Goal: Information Seeking & Learning: Learn about a topic

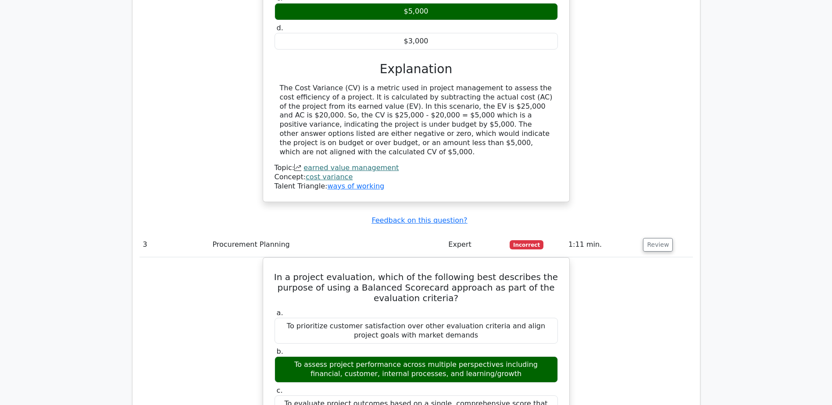
scroll to position [1754, 0]
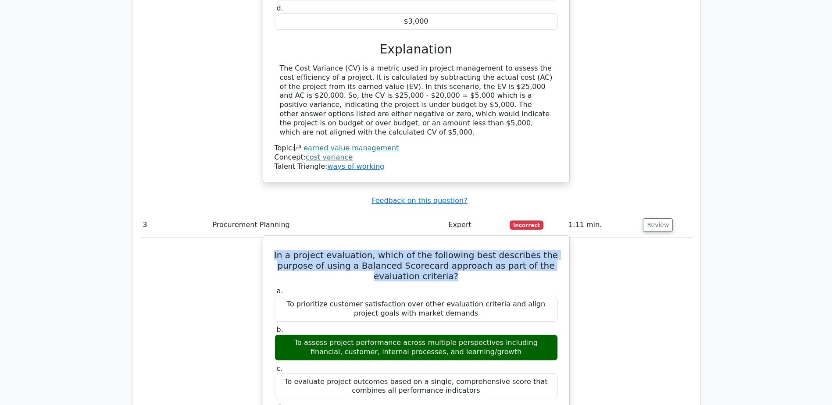
drag, startPoint x: 285, startPoint y: 185, endPoint x: 467, endPoint y: 208, distance: 183.3
click at [467, 250] on h5 "In a project evaluation, which of the following best describes the purpose of u…" at bounding box center [416, 266] width 285 height 32
copy h5 "In a project evaluation, which of the following best describes the purpose of u…"
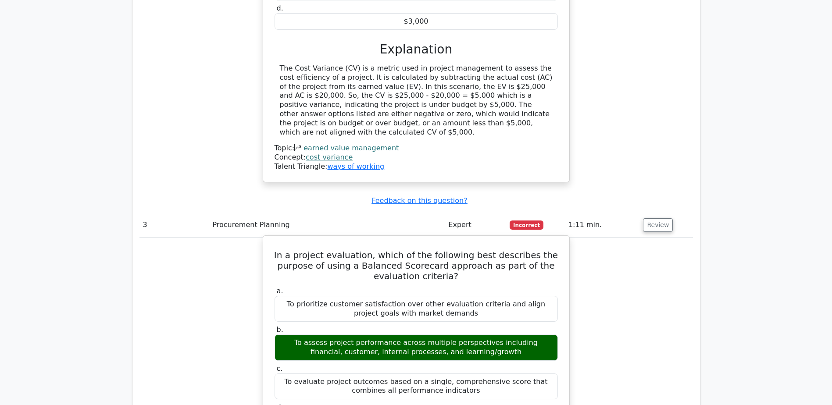
drag, startPoint x: 285, startPoint y: 271, endPoint x: 499, endPoint y: 280, distance: 213.7
click at [499, 335] on div "To assess project performance across multiple perspectives including financial,…" at bounding box center [415, 348] width 283 height 26
copy div "To assess project performance across multiple perspectives including financial,…"
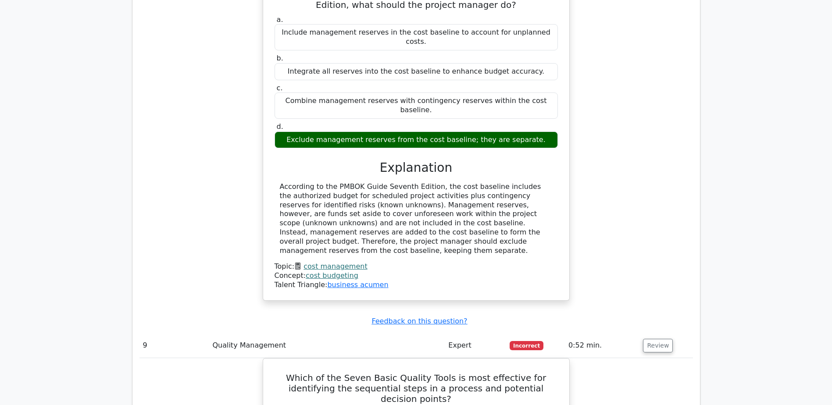
scroll to position [4297, 0]
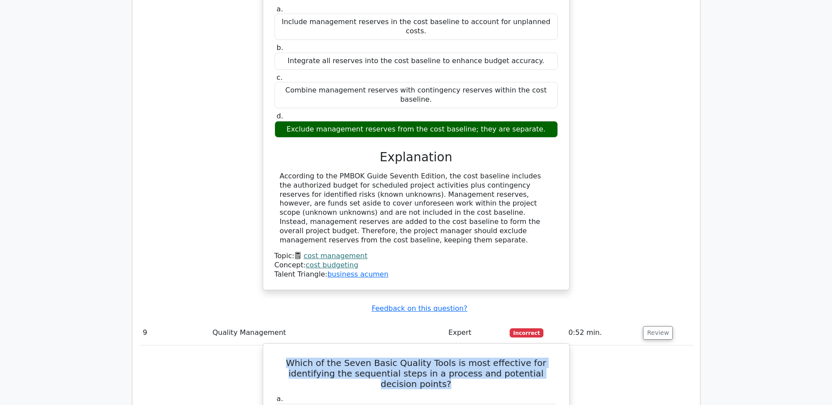
drag, startPoint x: 271, startPoint y: 194, endPoint x: 554, endPoint y: 213, distance: 284.3
copy h5 "Which of the Seven Basic Quality Tools is most effective for identifying the se…"
drag, startPoint x: 394, startPoint y: 266, endPoint x: 443, endPoint y: 262, distance: 49.3
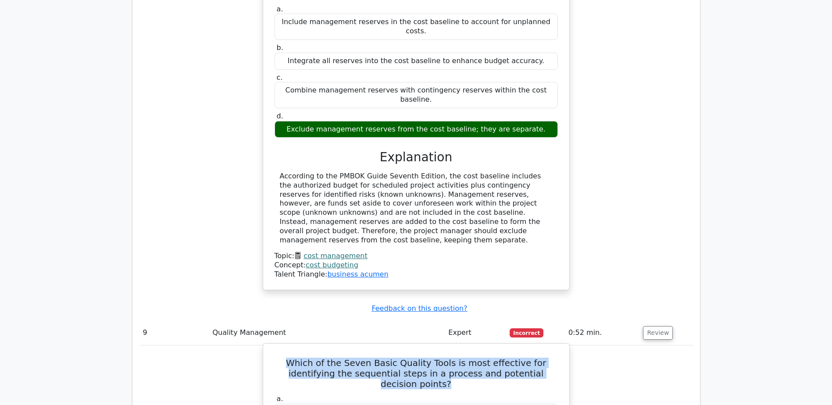
copy div "Flowchart"
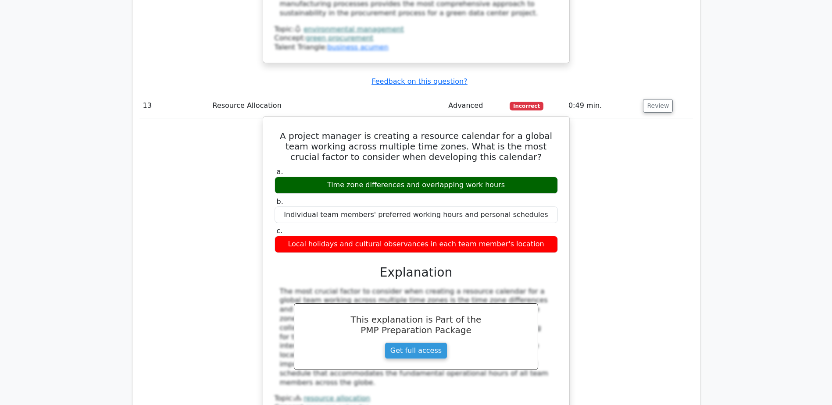
scroll to position [6840, 0]
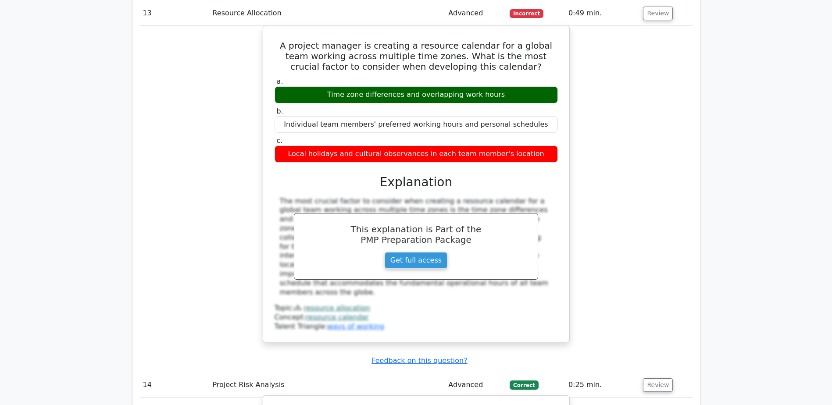
drag, startPoint x: 291, startPoint y: 135, endPoint x: 559, endPoint y: 136, distance: 268.8
copy h5 "What is a Monte Carlo simulation in quantitative risk analysis?"
drag, startPoint x: 280, startPoint y: 166, endPoint x: 492, endPoint y: 183, distance: 212.5
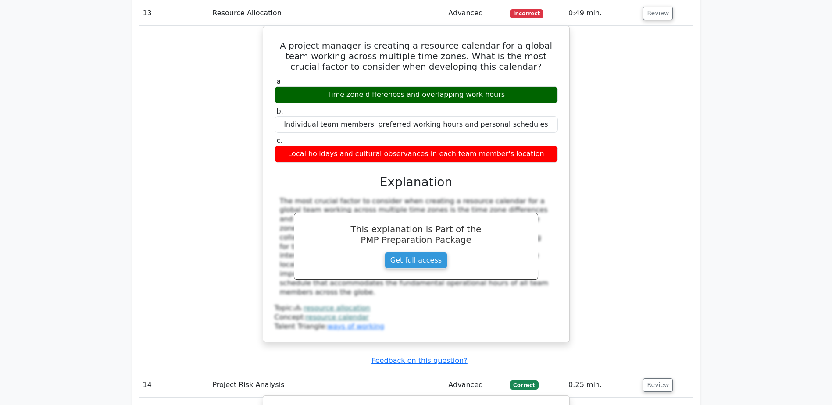
copy div "A Monte Carlo simulation is a mathematical technique that uses a large number o…"
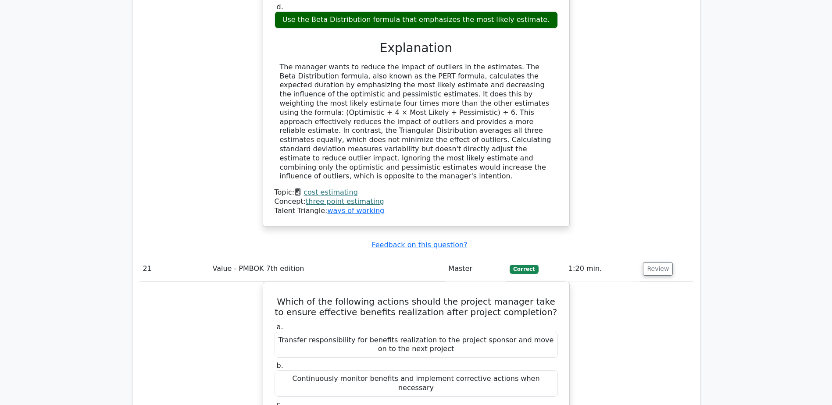
scroll to position [10611, 0]
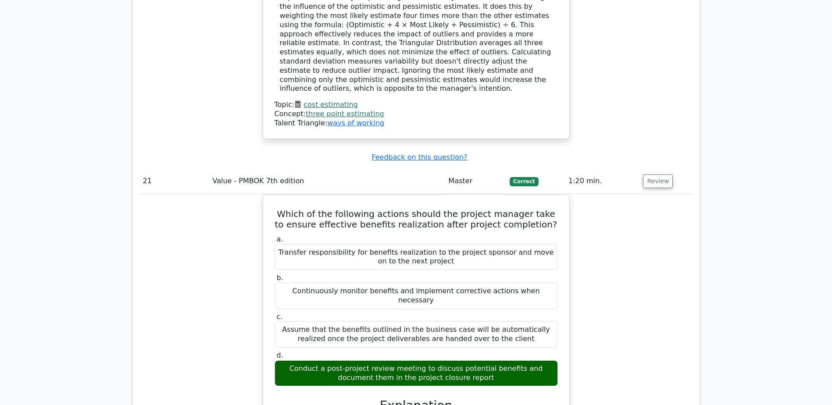
drag, startPoint x: 369, startPoint y: 232, endPoint x: 556, endPoint y: 245, distance: 187.7
copy h5 "Which risk management concept should guide the project manager in determining t…"
drag, startPoint x: 391, startPoint y: 269, endPoint x: 451, endPoint y: 268, distance: 60.5
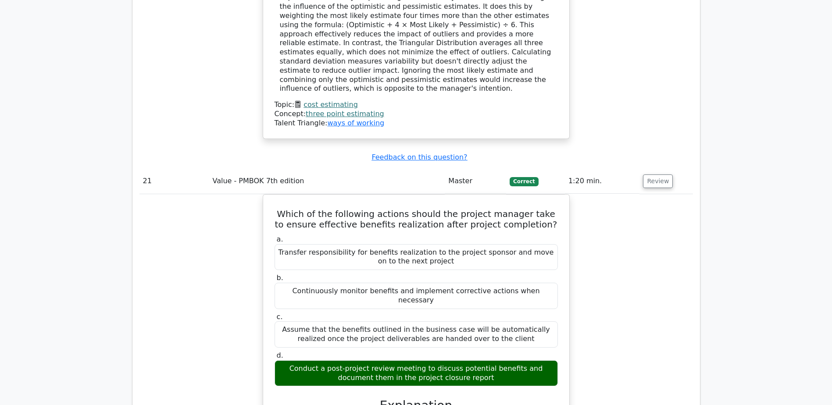
copy div "Risk velocity"
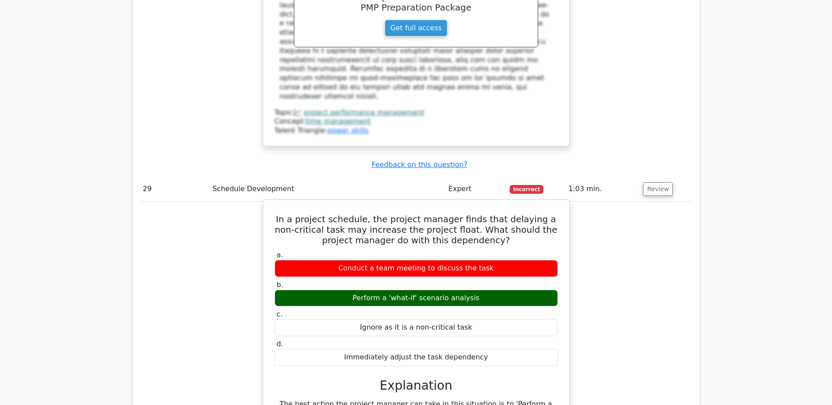
scroll to position [14567, 0]
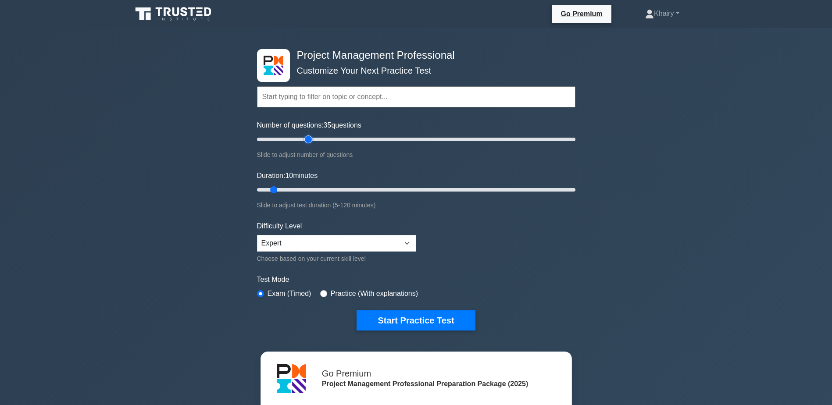
click at [312, 141] on input "Number of questions: 35 questions" at bounding box center [416, 139] width 318 height 11
type input "30"
click at [303, 138] on input "Number of questions: 30 questions" at bounding box center [416, 139] width 318 height 11
type input "25"
click at [315, 189] on input "Duration: 10 minutes" at bounding box center [416, 190] width 318 height 11
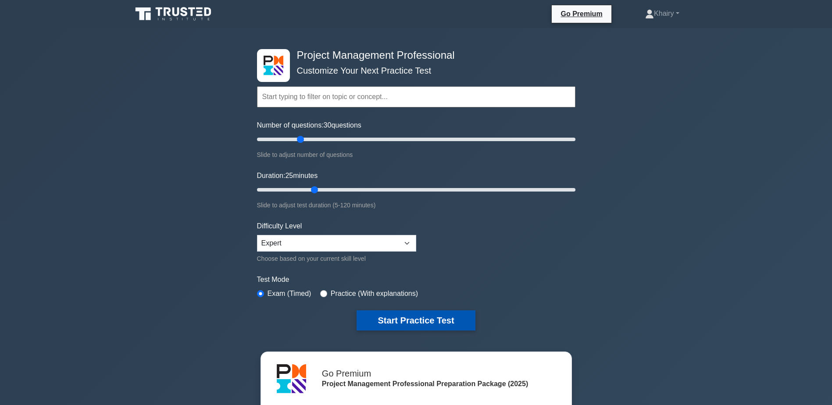
click at [388, 316] on button "Start Practice Test" at bounding box center [415, 320] width 118 height 20
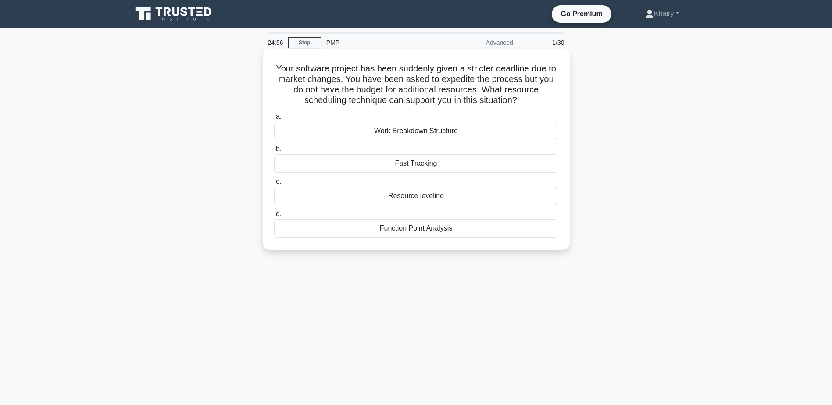
drag, startPoint x: 274, startPoint y: 66, endPoint x: 535, endPoint y: 99, distance: 263.4
click at [535, 99] on h5 "Your software project has been suddenly given a stricter deadline due to market…" at bounding box center [416, 84] width 286 height 43
copy h5 "Your software project has been suddenly given a stricter deadline due to market…"
click at [402, 164] on div "Fast Tracking" at bounding box center [416, 163] width 284 height 18
click at [274, 152] on input "b. Fast Tracking" at bounding box center [274, 149] width 0 height 6
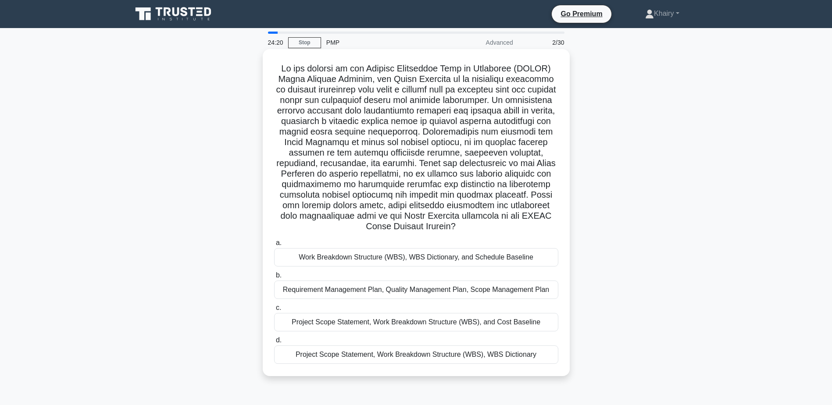
drag, startPoint x: 271, startPoint y: 65, endPoint x: 496, endPoint y: 225, distance: 276.8
click at [496, 225] on div ".spinner_0XTQ{transform-origin:center;animation:spinner_y6GP .75s linear infini…" at bounding box center [416, 213] width 300 height 320
copy h5 "In the context of the Project Management Body of Knowledge (PMBOK) Guide Sevent…"
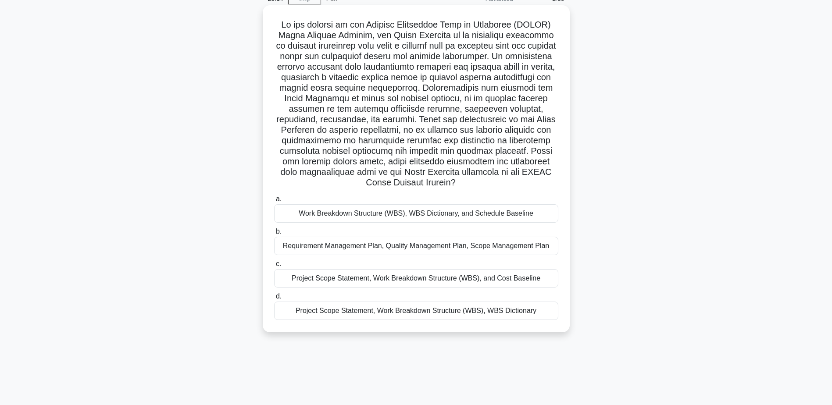
scroll to position [68, 0]
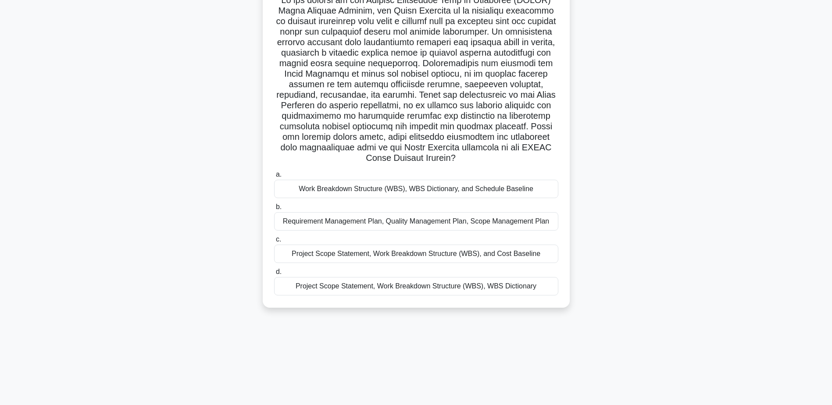
click at [452, 289] on div "Project Scope Statement, Work Breakdown Structure (WBS), WBS Dictionary" at bounding box center [416, 286] width 284 height 18
click at [274, 275] on input "d. Project Scope Statement, Work Breakdown Structure (WBS), WBS Dictionary" at bounding box center [274, 272] width 0 height 6
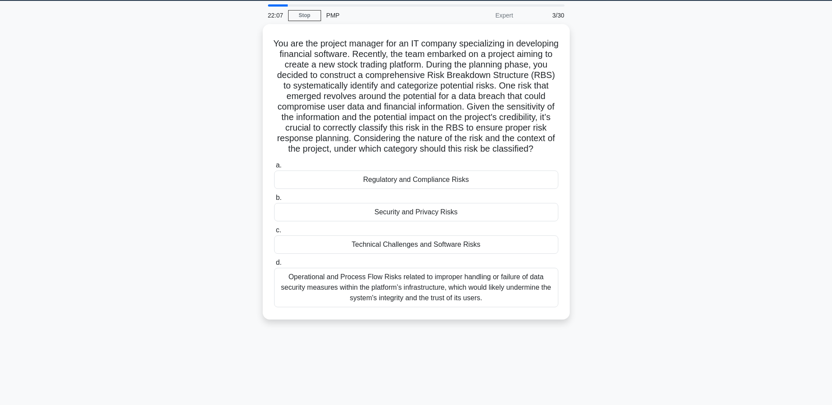
scroll to position [0, 0]
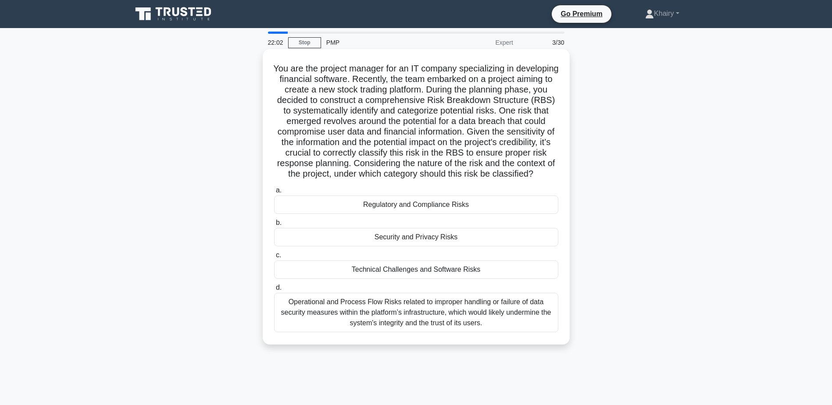
drag, startPoint x: 283, startPoint y: 66, endPoint x: 477, endPoint y: 185, distance: 227.0
click at [477, 180] on h5 "You are the project manager for an IT company specializing in developing financ…" at bounding box center [416, 121] width 286 height 117
copy h5 "You are the project manager for an IT company specializing in developing financ…"
click at [377, 315] on div "Operational and Process Flow Risks related to improper handling or failure of d…" at bounding box center [416, 312] width 284 height 39
click at [274, 291] on input "d. Operational and Process Flow Risks related to improper handling or failure o…" at bounding box center [274, 288] width 0 height 6
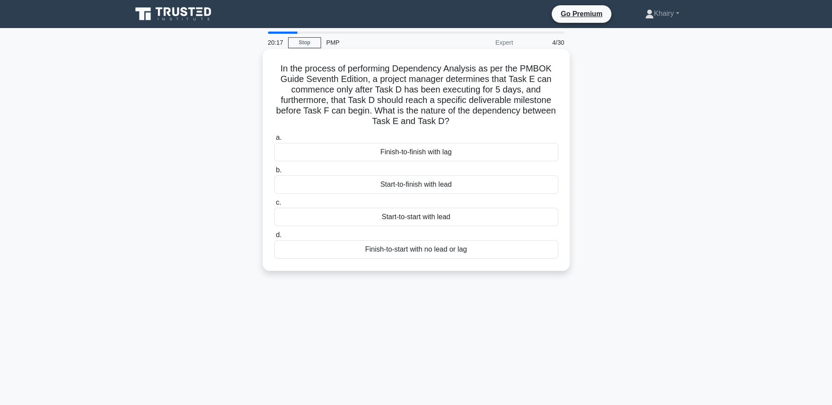
drag, startPoint x: 274, startPoint y: 67, endPoint x: 500, endPoint y: 121, distance: 232.4
click at [500, 121] on h5 "In the process of performing Dependency Analysis as per the PMBOK Guide Seventh…" at bounding box center [416, 95] width 286 height 64
copy h5 "In the process of performing Dependency Analysis as per the PMBOK Guide Seventh…"
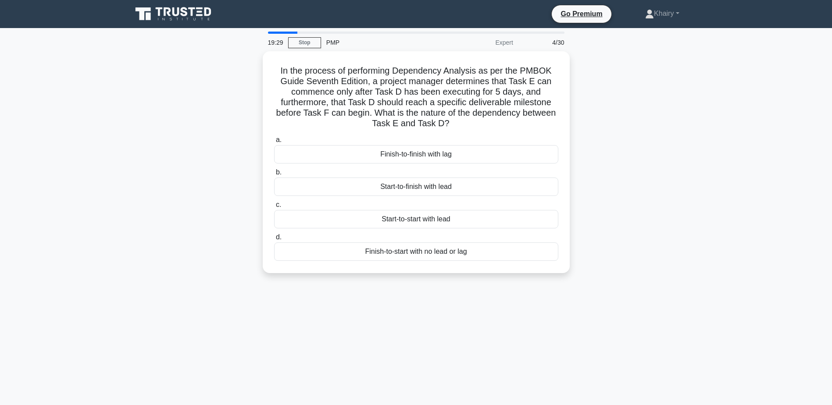
click at [100, 91] on main "19:29 Stop PMP Expert 4/30 In the process of performing Dependency Analysis as …" at bounding box center [416, 250] width 832 height 445
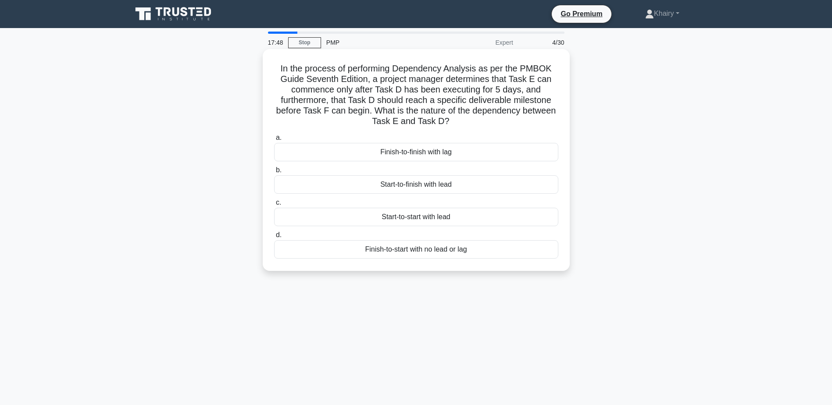
click at [429, 185] on div "Start-to-finish with lead" at bounding box center [416, 184] width 284 height 18
click at [274, 173] on input "b. Start-to-finish with lead" at bounding box center [274, 170] width 0 height 6
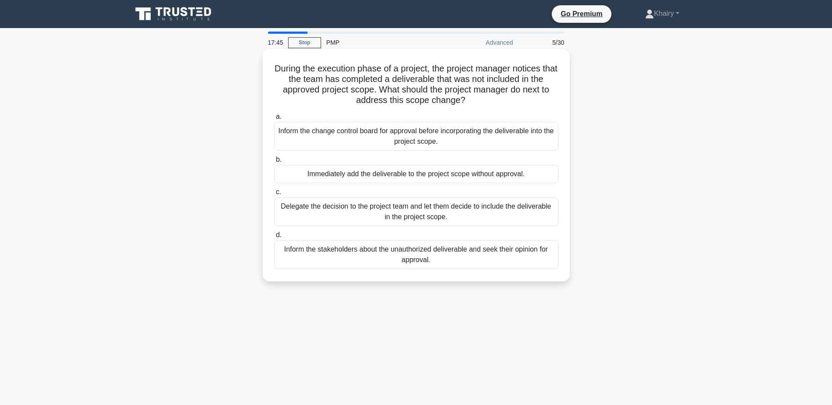
drag, startPoint x: 277, startPoint y: 59, endPoint x: 498, endPoint y: 100, distance: 224.6
click at [498, 100] on div "During the execution phase of a project, the project manager notices that the t…" at bounding box center [416, 165] width 300 height 225
copy h5 "During the execution phase of a project, the project manager notices that the t…"
click at [391, 141] on div "Inform the change control board for approval before incorporating the deliverab…" at bounding box center [416, 136] width 284 height 29
click at [274, 120] on input "a. Inform the change control board for approval before incorporating the delive…" at bounding box center [274, 117] width 0 height 6
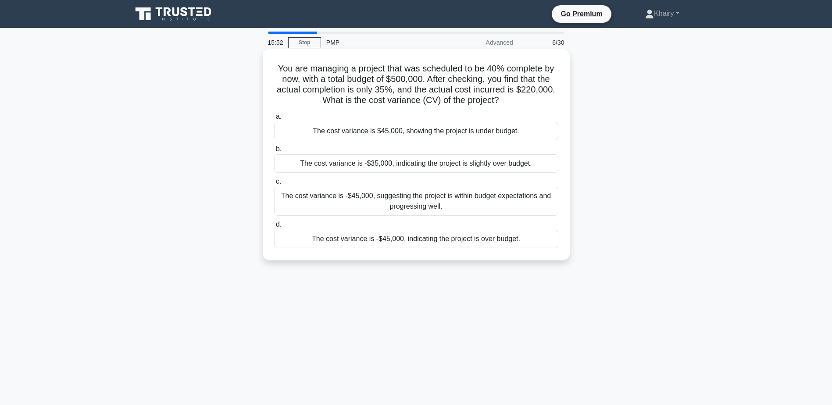
click at [390, 243] on div "The cost variance is -$45,000, indicating the project is over budget." at bounding box center [416, 239] width 284 height 18
click at [274, 228] on input "d. The cost variance is -$45,000, indicating the project is over budget." at bounding box center [274, 225] width 0 height 6
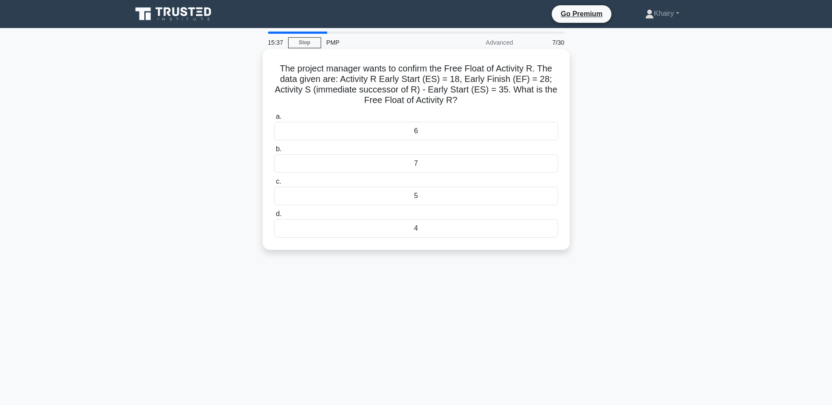
click at [417, 197] on div "5" at bounding box center [416, 196] width 284 height 18
click at [274, 185] on input "c. 5" at bounding box center [274, 182] width 0 height 6
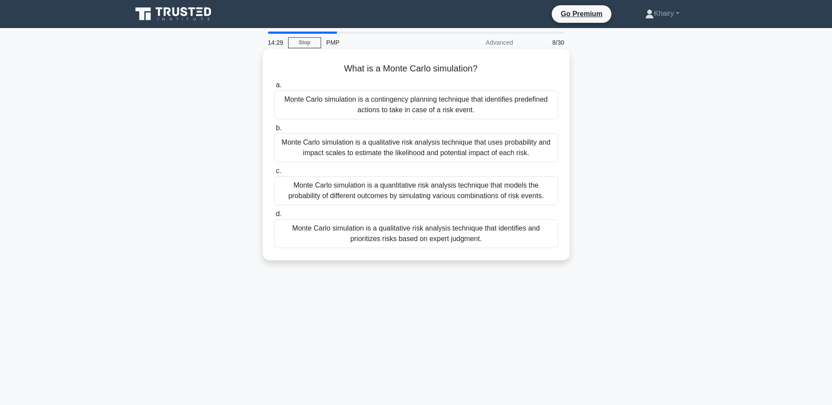
click at [346, 195] on div "Monte Carlo simulation is a quantitative risk analysis technique that models th…" at bounding box center [416, 190] width 284 height 29
click at [274, 174] on input "c. Monte Carlo simulation is a quantitative risk analysis technique that models…" at bounding box center [274, 171] width 0 height 6
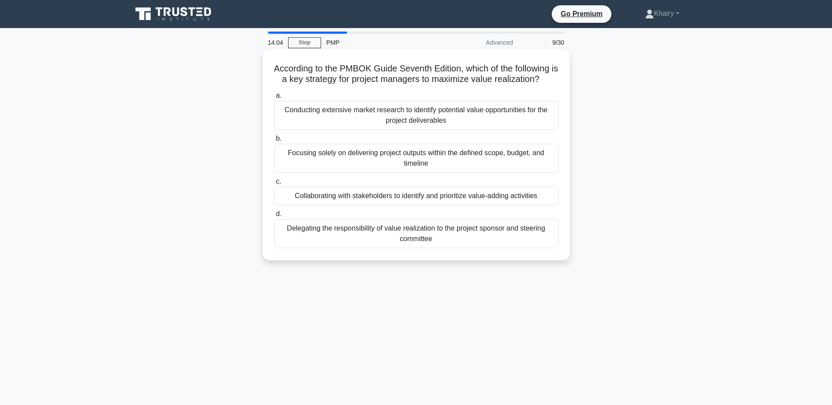
drag, startPoint x: 277, startPoint y: 64, endPoint x: 549, endPoint y: 83, distance: 272.6
click at [549, 83] on h5 "According to the PMBOK Guide Seventh Edition, which of the following is a key s…" at bounding box center [416, 74] width 286 height 22
copy h5 "According to the PMBOK Guide Seventh Edition, which of the following is a key s…"
click at [347, 197] on div "Collaborating with stakeholders to identify and prioritize value-adding activit…" at bounding box center [416, 196] width 284 height 18
click at [274, 185] on input "c. Collaborating with stakeholders to identify and prioritize value-adding acti…" at bounding box center [274, 182] width 0 height 6
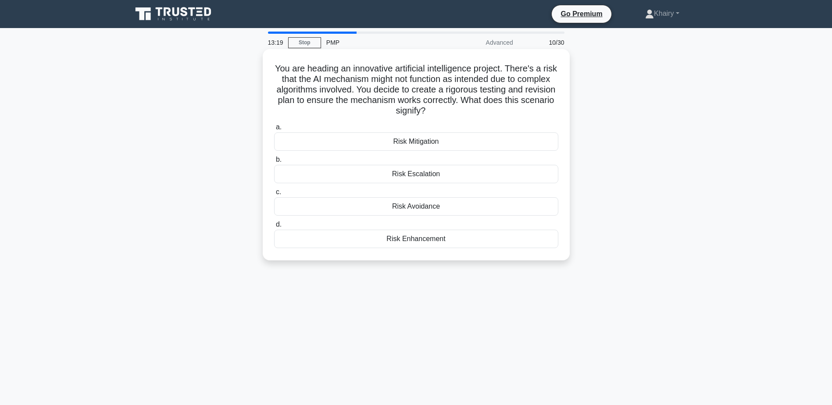
drag, startPoint x: 277, startPoint y: 65, endPoint x: 464, endPoint y: 109, distance: 192.4
click at [464, 109] on h5 "You are heading an innovative artificial intelligence project. There's a risk t…" at bounding box center [416, 89] width 286 height 53
copy h5 "You are heading an innovative artificial intelligence project. There's a risk t…"
click at [410, 207] on div "Risk Avoidance" at bounding box center [416, 206] width 284 height 18
click at [274, 195] on input "c. Risk Avoidance" at bounding box center [274, 192] width 0 height 6
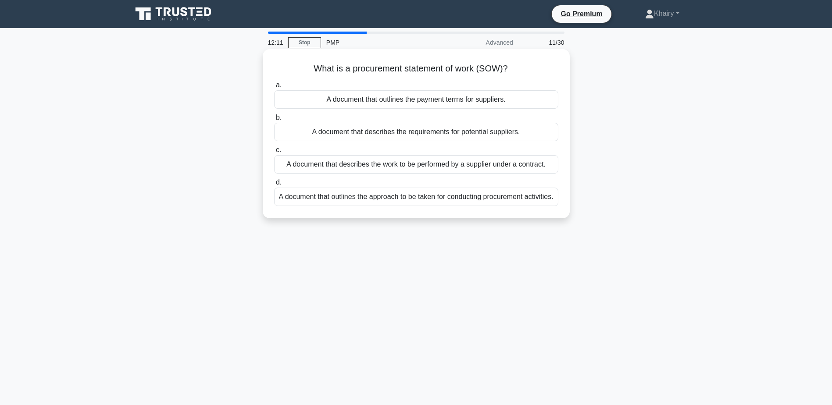
click at [396, 164] on div "A document that describes the work to be performed by a supplier under a contra…" at bounding box center [416, 164] width 284 height 18
click at [274, 153] on input "c. A document that describes the work to be performed by a supplier under a con…" at bounding box center [274, 150] width 0 height 6
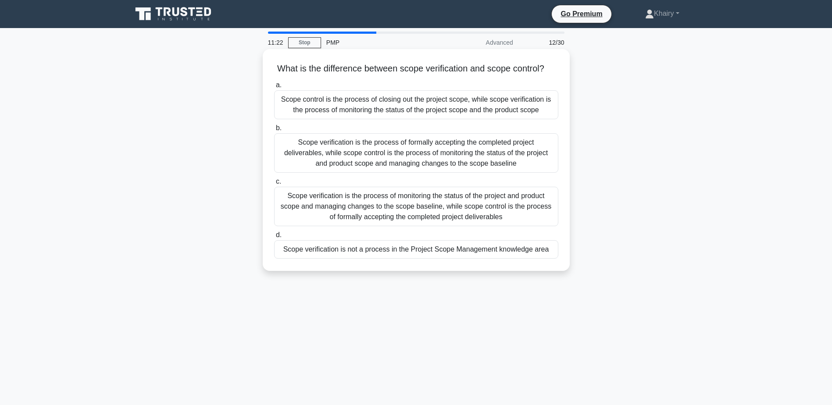
click at [427, 167] on div "Scope verification is the process of formally accepting the completed project d…" at bounding box center [416, 152] width 284 height 39
click at [274, 131] on input "b. Scope verification is the process of formally accepting the completed projec…" at bounding box center [274, 128] width 0 height 6
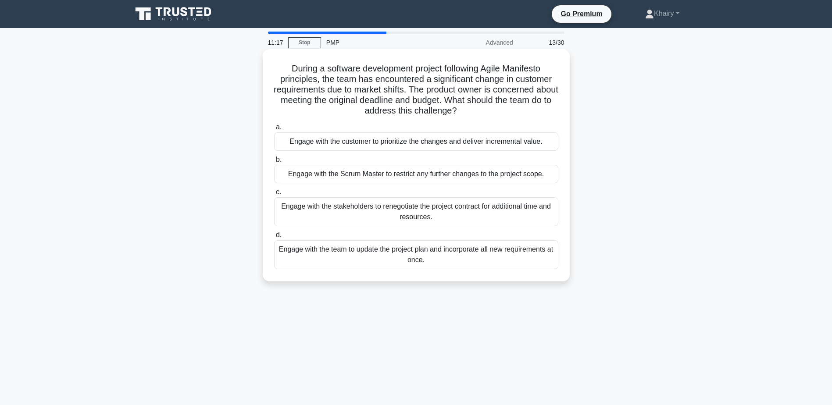
drag, startPoint x: 280, startPoint y: 67, endPoint x: 488, endPoint y: 111, distance: 212.4
click at [488, 111] on h5 "During a software development project following Agile Manifesto principles, the…" at bounding box center [416, 89] width 286 height 53
copy h5 "During a software development project following Agile Manifesto principles, the…"
click at [402, 140] on div "Engage with the customer to prioritize the changes and deliver incremental valu…" at bounding box center [416, 141] width 284 height 18
click at [274, 130] on input "a. Engage with the customer to prioritize the changes and deliver incremental v…" at bounding box center [274, 128] width 0 height 6
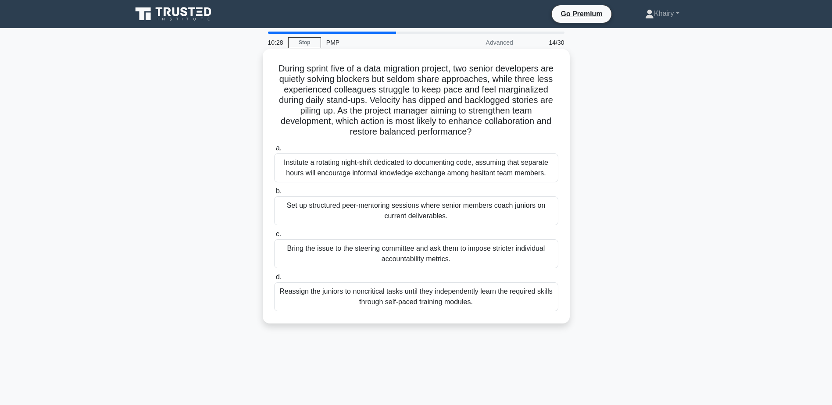
drag, startPoint x: 274, startPoint y: 66, endPoint x: 496, endPoint y: 133, distance: 232.3
click at [496, 133] on h5 "During sprint five of a data migration project, two senior developers are quiet…" at bounding box center [416, 100] width 286 height 75
copy h5 "During sprint five of a data migration project, two senior developers are quiet…"
click at [409, 214] on div "Set up structured peer-mentoring sessions where senior members coach juniors on…" at bounding box center [416, 210] width 284 height 29
click at [274, 194] on input "b. Set up structured peer-mentoring sessions where senior members coach juniors…" at bounding box center [274, 192] width 0 height 6
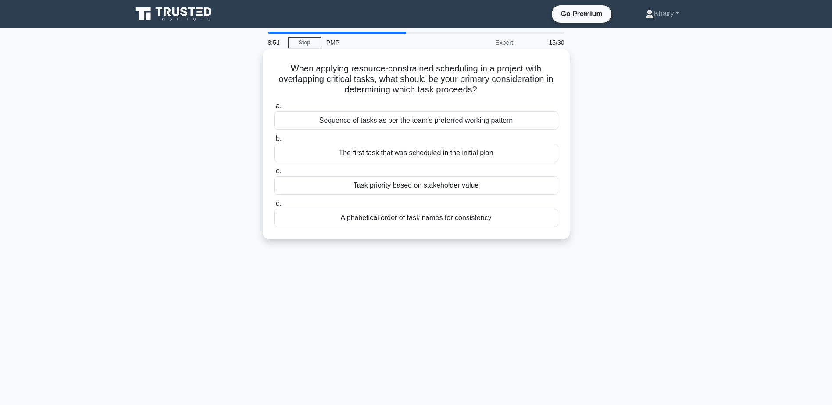
drag, startPoint x: 281, startPoint y: 55, endPoint x: 499, endPoint y: 86, distance: 220.9
click at [499, 86] on div "When applying resource-constrained scheduling in a project with overlapping cri…" at bounding box center [416, 144] width 300 height 183
copy h5 "When applying resource-constrained scheduling in a project with overlapping cri…"
click at [400, 188] on div "Task priority based on stakeholder value" at bounding box center [416, 185] width 284 height 18
click at [274, 174] on input "c. Task priority based on stakeholder value" at bounding box center [274, 171] width 0 height 6
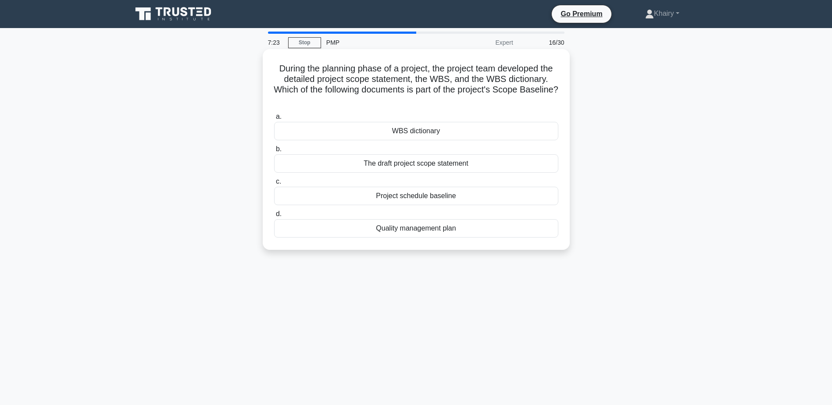
drag, startPoint x: 274, startPoint y: 61, endPoint x: 534, endPoint y: 102, distance: 263.3
click at [534, 102] on div "During the planning phase of a project, the project team developed the detailed…" at bounding box center [416, 150] width 300 height 194
click at [419, 130] on div "WBS dictionary" at bounding box center [416, 131] width 284 height 18
click at [274, 120] on input "a. WBS dictionary" at bounding box center [274, 117] width 0 height 6
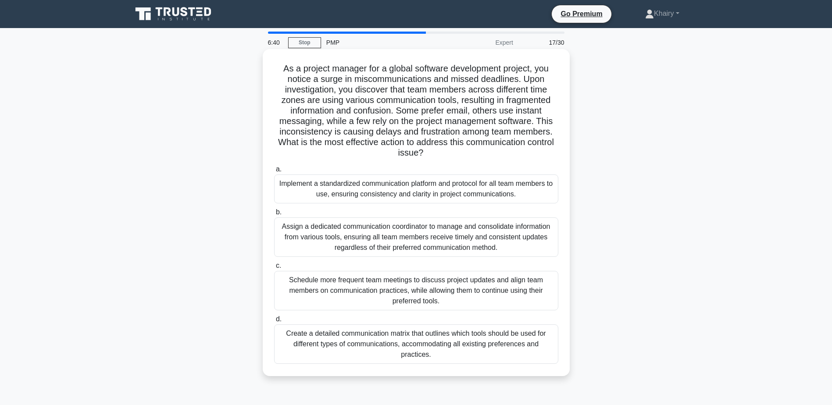
drag, startPoint x: 280, startPoint y: 65, endPoint x: 493, endPoint y: 153, distance: 230.4
click at [493, 153] on h5 "As a project manager for a global software development project, you notice a su…" at bounding box center [416, 111] width 286 height 96
click at [380, 191] on div "Implement a standardized communication platform and protocol for all team membe…" at bounding box center [416, 189] width 284 height 29
click at [274, 172] on input "a. Implement a standardized communication platform and protocol for all team me…" at bounding box center [274, 170] width 0 height 6
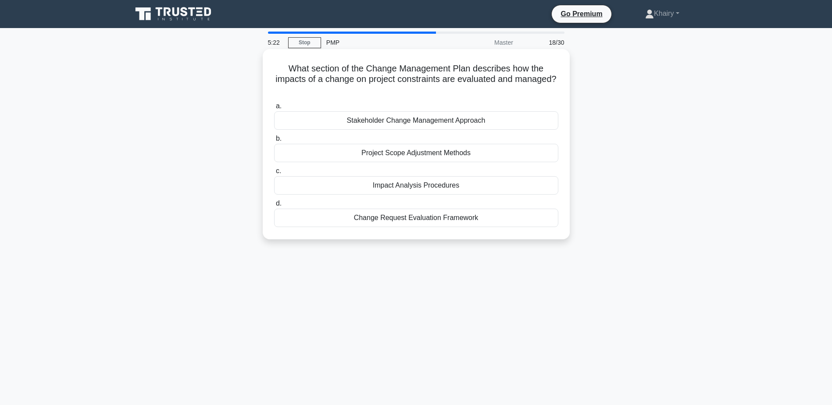
drag, startPoint x: 276, startPoint y: 61, endPoint x: 543, endPoint y: 86, distance: 268.6
click at [543, 86] on div "What section of the Change Management Plan describes how the impacts of a chang…" at bounding box center [416, 144] width 300 height 183
click at [445, 223] on div "Change Request Evaluation Framework" at bounding box center [416, 218] width 284 height 18
click at [274, 207] on input "d. Change Request Evaluation Framework" at bounding box center [274, 204] width 0 height 6
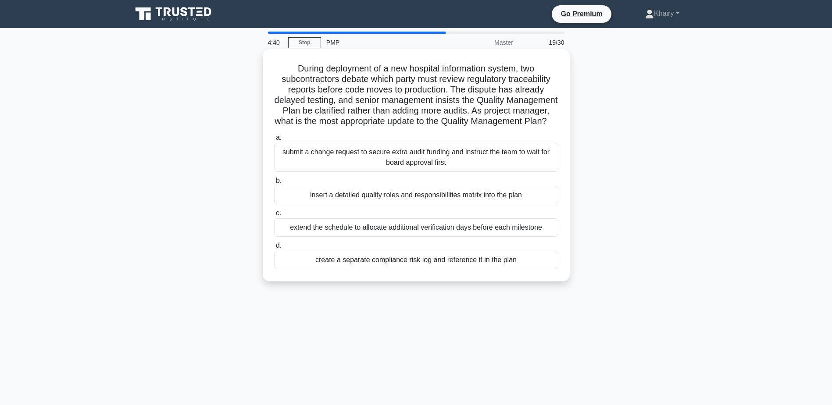
drag, startPoint x: 287, startPoint y: 64, endPoint x: 467, endPoint y: 135, distance: 193.9
click at [467, 127] on h5 "During deployment of a new hospital information system, two subcontractors deba…" at bounding box center [416, 95] width 286 height 64
click at [441, 204] on div "insert a detailed quality roles and responsibilities matrix into the plan" at bounding box center [416, 195] width 284 height 18
click at [274, 184] on input "b. insert a detailed quality roles and responsibilities matrix into the plan" at bounding box center [274, 181] width 0 height 6
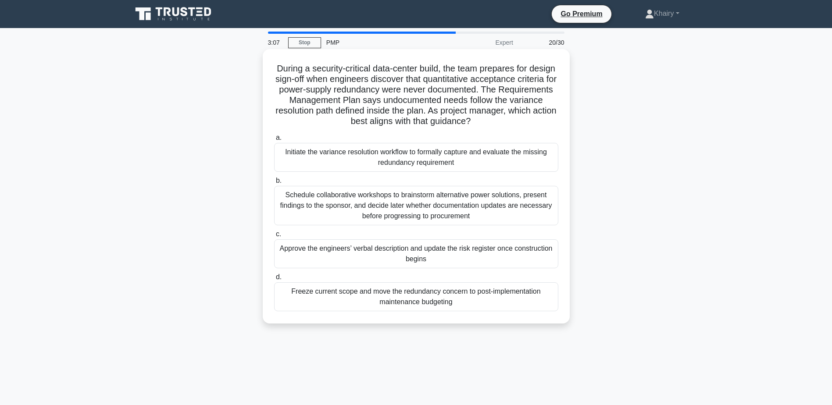
drag, startPoint x: 286, startPoint y: 64, endPoint x: 509, endPoint y: 122, distance: 230.4
click at [509, 122] on h5 "During a security-critical data-center build, the team prepares for design sign…" at bounding box center [416, 95] width 286 height 64
click at [410, 207] on div "Schedule collaborative workshops to brainstorm alternative power solutions, pre…" at bounding box center [416, 205] width 284 height 39
click at [274, 184] on input "b. Schedule collaborative workshops to brainstorm alternative power solutions, …" at bounding box center [274, 181] width 0 height 6
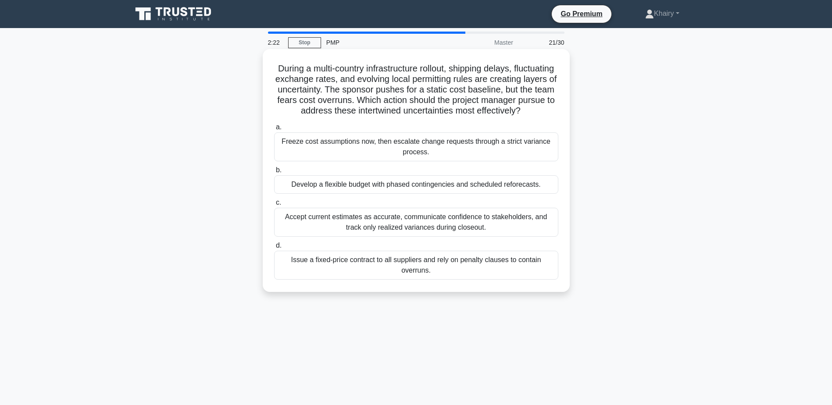
drag, startPoint x: 292, startPoint y: 64, endPoint x: 457, endPoint y: 126, distance: 176.1
click at [457, 117] on h5 "During a multi-country infrastructure rollout, shipping delays, fluctuating exc…" at bounding box center [416, 89] width 286 height 53
click at [419, 273] on div "Issue a fixed-price contract to all suppliers and rely on penalty clauses to co…" at bounding box center [416, 265] width 284 height 29
click at [274, 249] on input "d. Issue a fixed-price contract to all suppliers and rely on penalty clauses to…" at bounding box center [274, 246] width 0 height 6
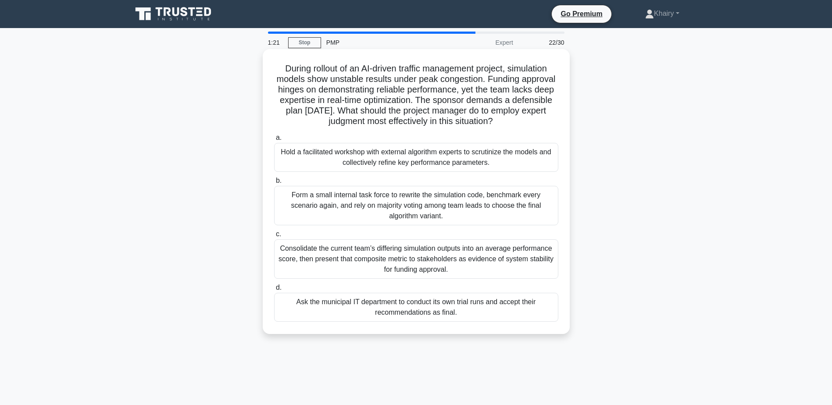
drag, startPoint x: 275, startPoint y: 64, endPoint x: 512, endPoint y: 125, distance: 244.9
click at [512, 125] on h5 "During rollout of an AI-driven traffic management project, simulation models sh…" at bounding box center [416, 95] width 286 height 64
click at [367, 153] on div "Hold a facilitated workshop with external algorithm experts to scrutinize the m…" at bounding box center [416, 157] width 284 height 29
click at [274, 141] on input "a. Hold a facilitated workshop with external algorithm experts to scrutinize th…" at bounding box center [274, 138] width 0 height 6
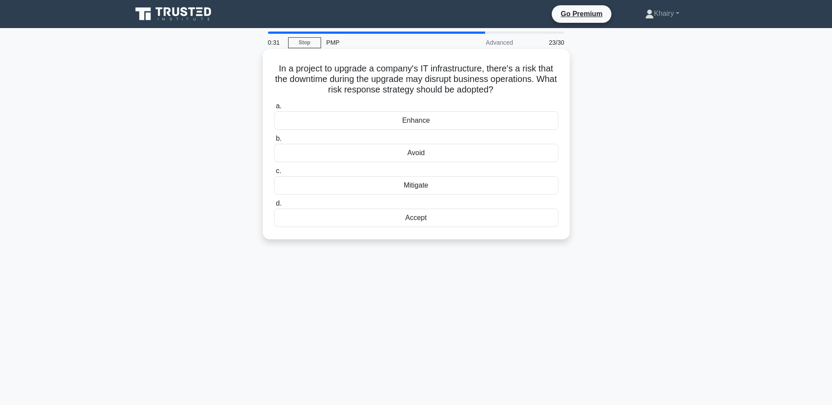
drag, startPoint x: 273, startPoint y: 58, endPoint x: 549, endPoint y: 96, distance: 278.5
click at [549, 96] on div "In a project to upgrade a company's IT infrastructure, there's a risk that the …" at bounding box center [416, 144] width 300 height 183
click at [409, 152] on div "Avoid" at bounding box center [416, 153] width 284 height 18
click at [274, 142] on input "b. Avoid" at bounding box center [274, 139] width 0 height 6
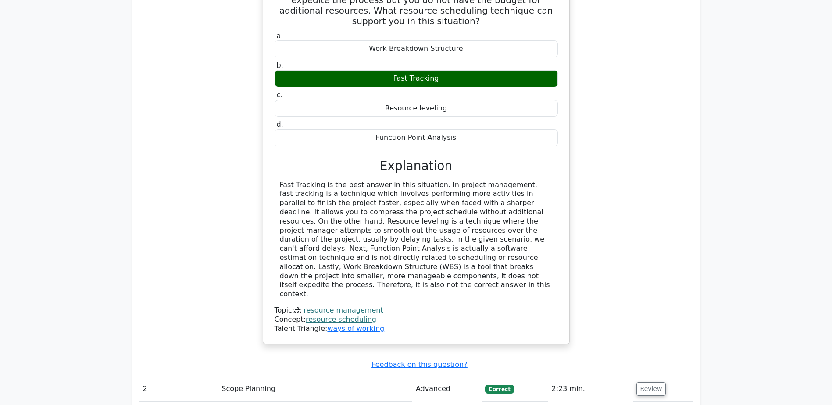
scroll to position [1184, 0]
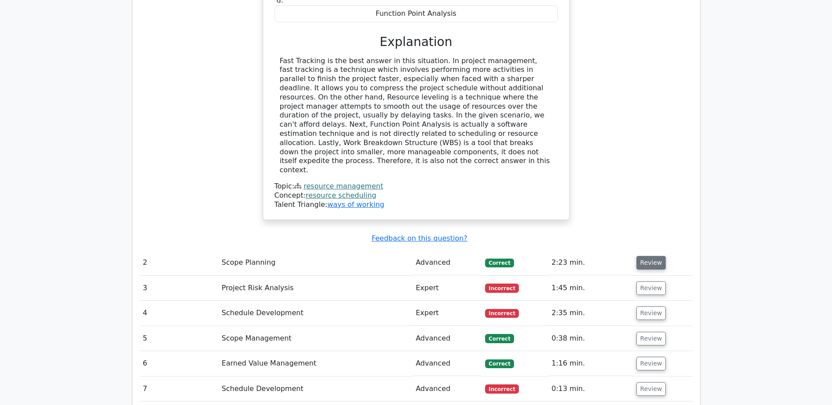
click at [643, 256] on button "Review" at bounding box center [651, 263] width 30 height 14
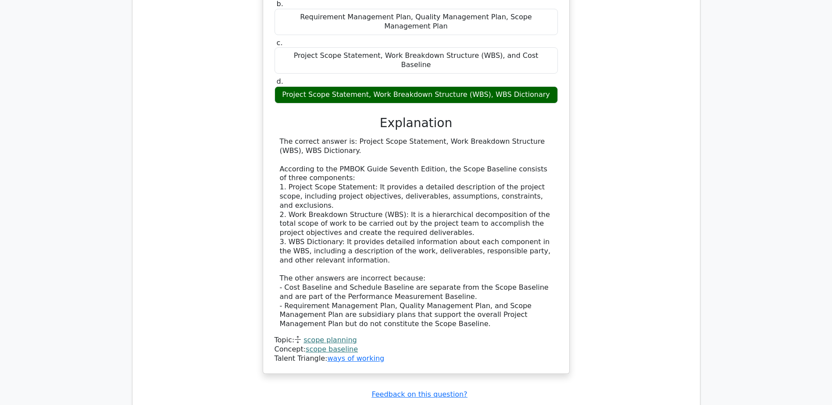
scroll to position [1754, 0]
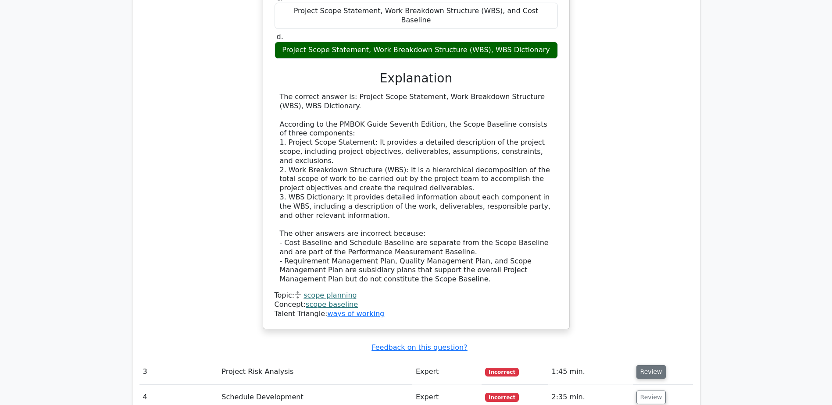
click at [650, 365] on button "Review" at bounding box center [651, 372] width 30 height 14
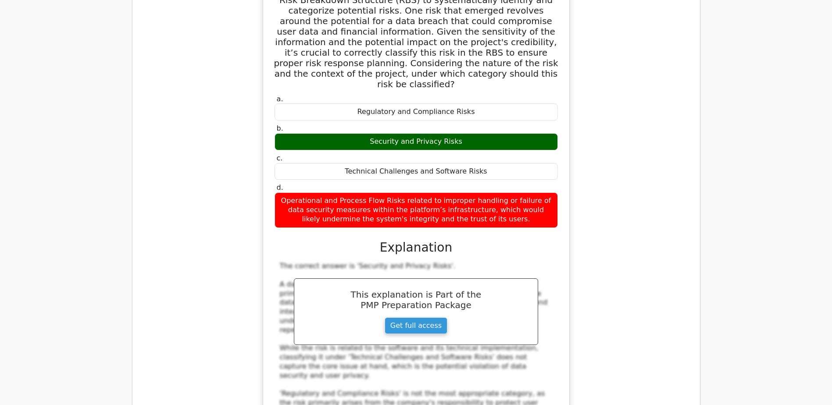
scroll to position [2412, 0]
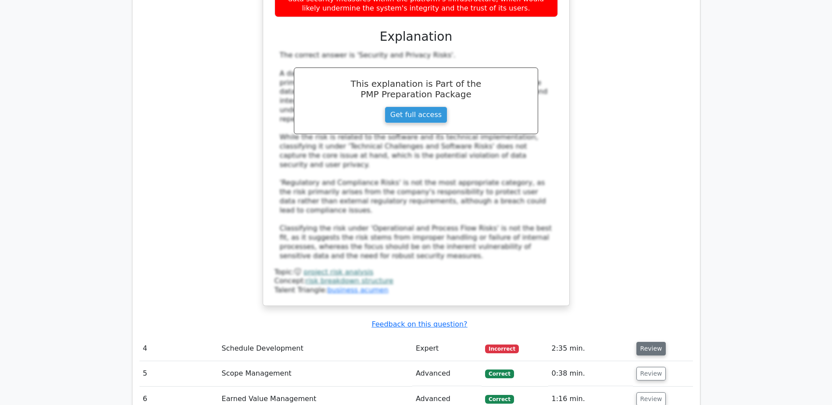
click at [648, 342] on button "Review" at bounding box center [651, 349] width 30 height 14
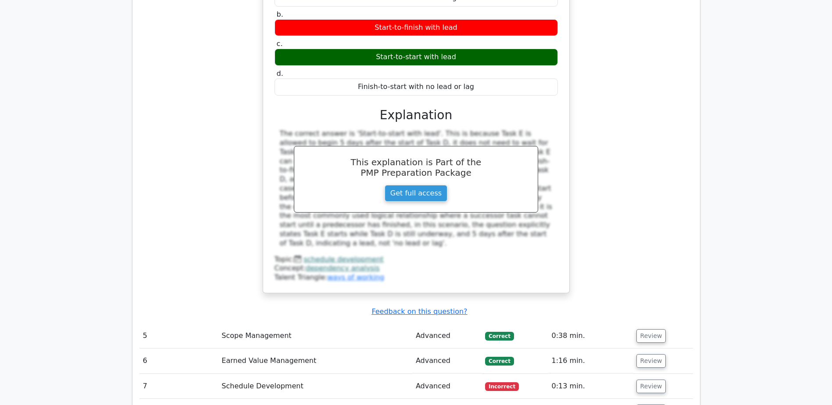
scroll to position [2894, 0]
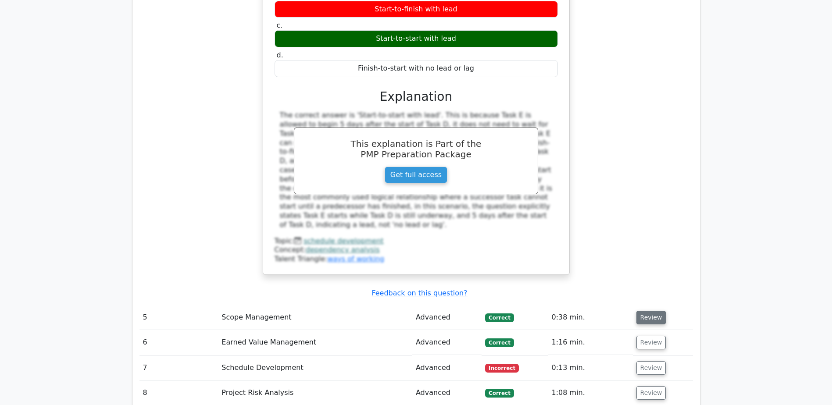
click at [647, 311] on button "Review" at bounding box center [651, 318] width 30 height 14
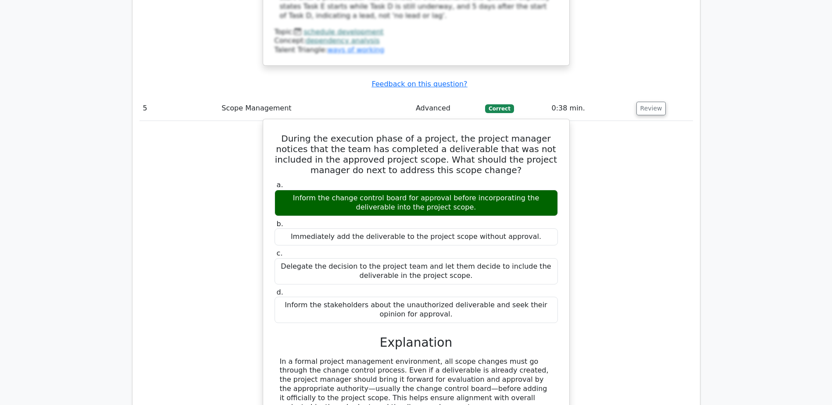
scroll to position [3245, 0]
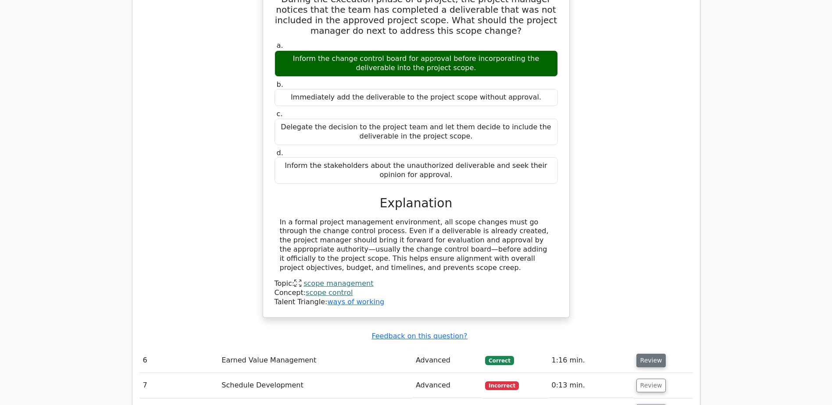
click at [648, 354] on button "Review" at bounding box center [651, 361] width 30 height 14
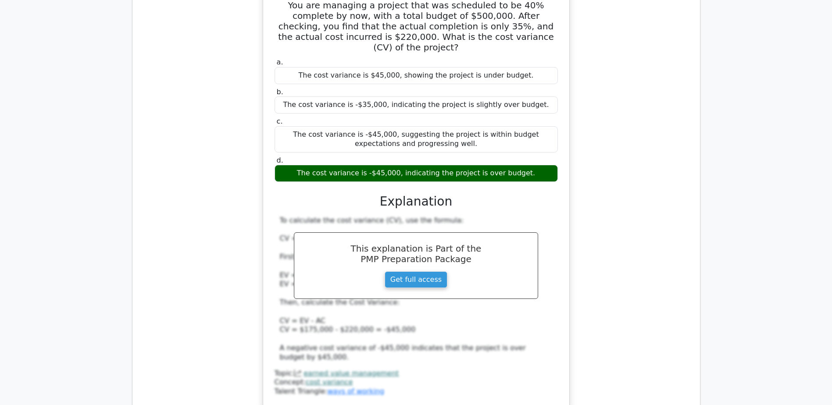
scroll to position [3683, 0]
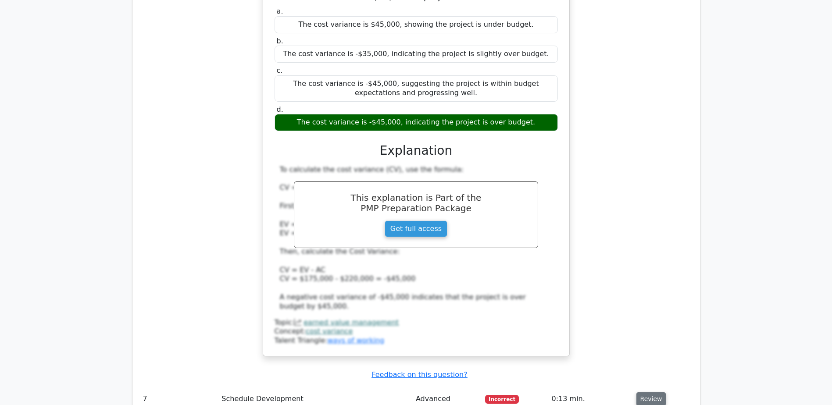
click at [648, 392] on button "Review" at bounding box center [651, 399] width 30 height 14
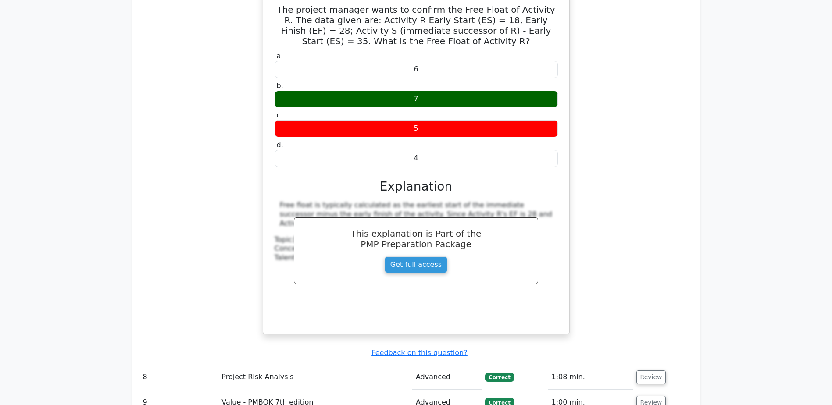
scroll to position [4121, 0]
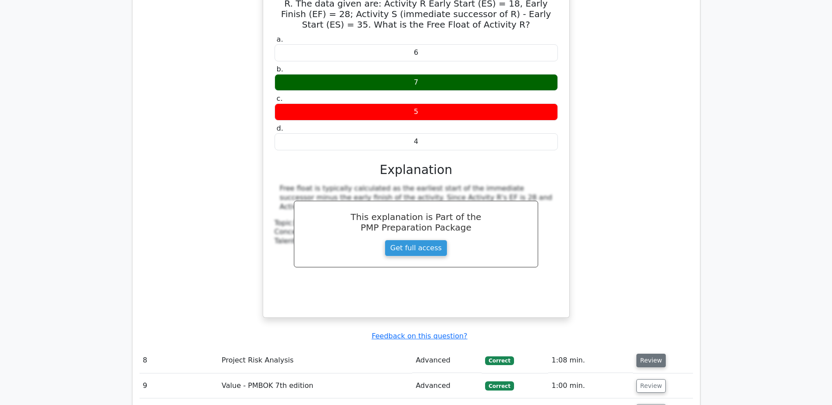
click at [653, 354] on button "Review" at bounding box center [651, 361] width 30 height 14
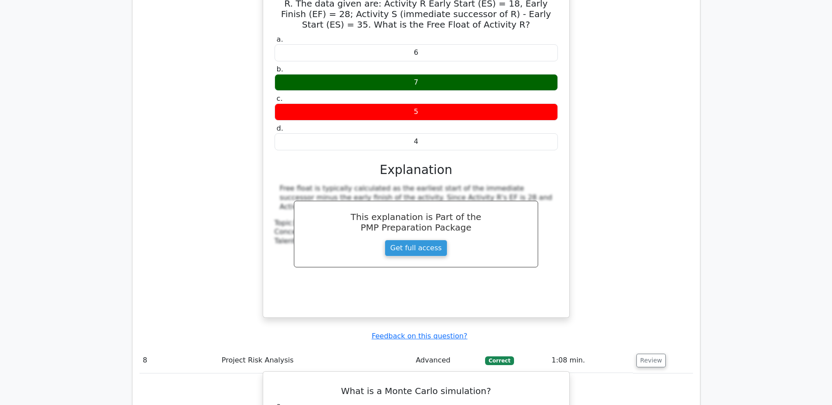
drag, startPoint x: 287, startPoint y: 316, endPoint x: 549, endPoint y: 331, distance: 262.6
copy div "Monte Carlo simulation is a quantitative risk analysis technique that models th…"
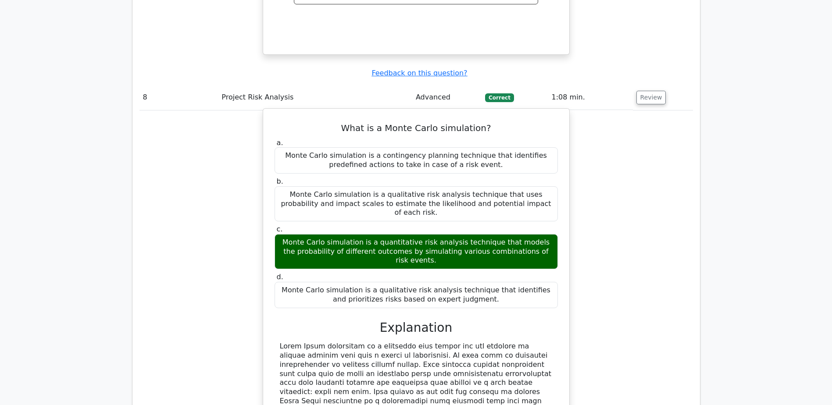
scroll to position [4472, 0]
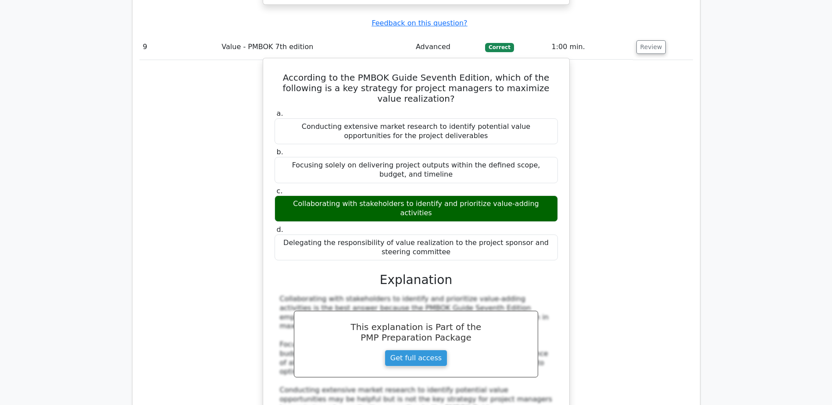
scroll to position [4955, 0]
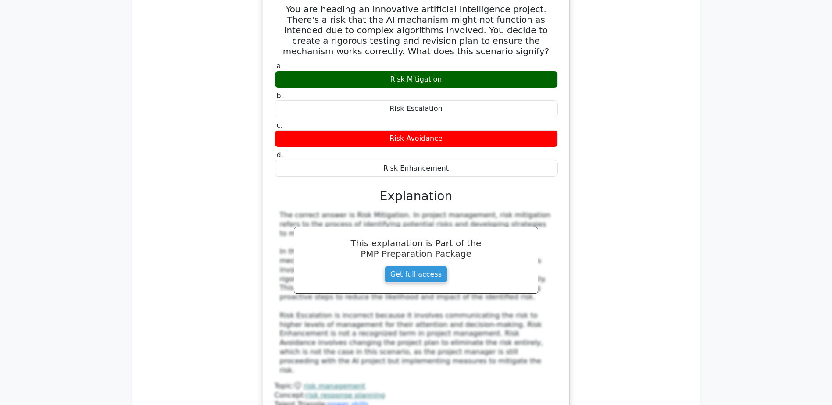
scroll to position [5481, 0]
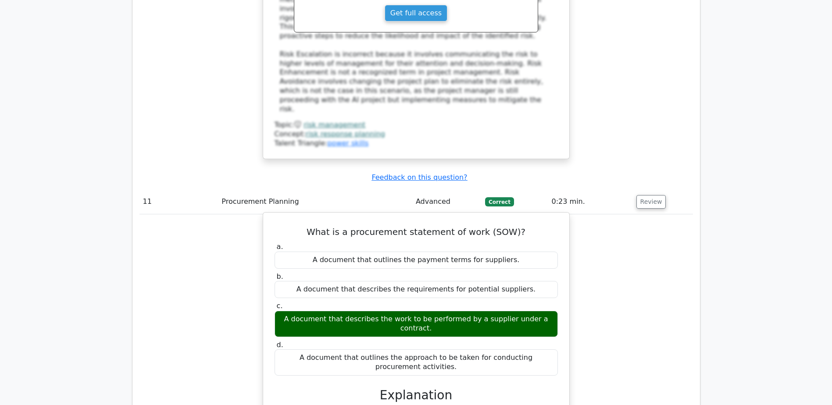
scroll to position [5744, 0]
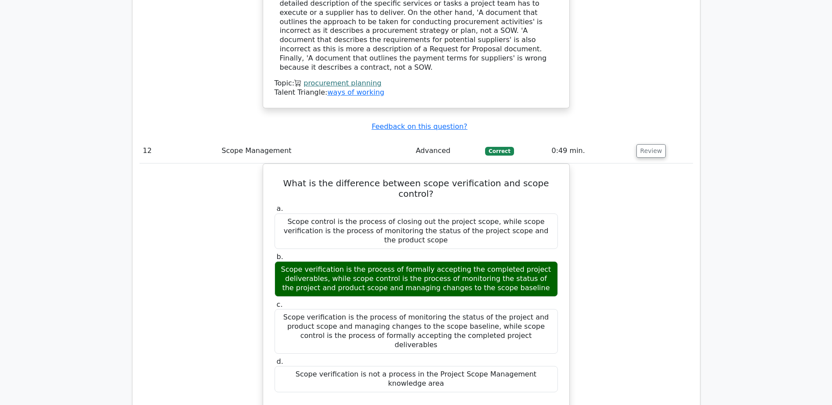
scroll to position [6182, 0]
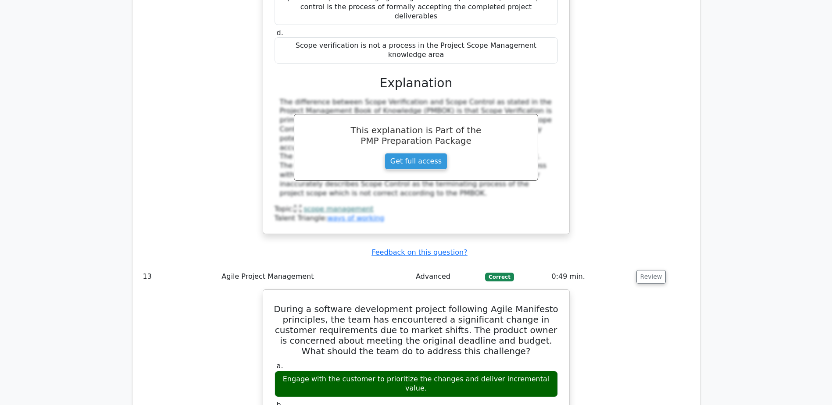
scroll to position [6533, 0]
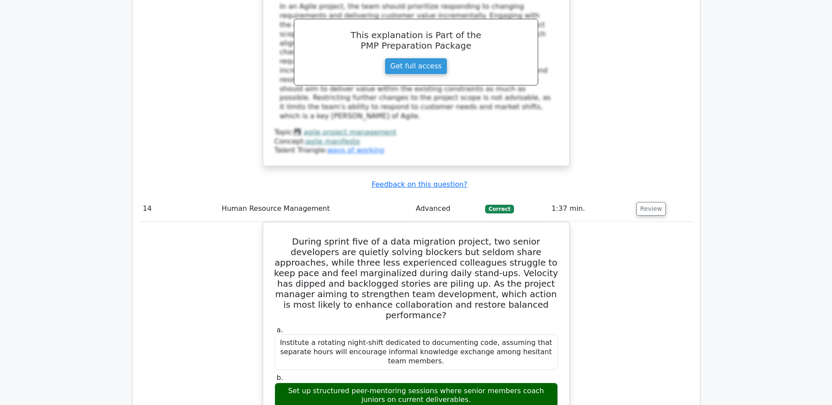
scroll to position [7059, 0]
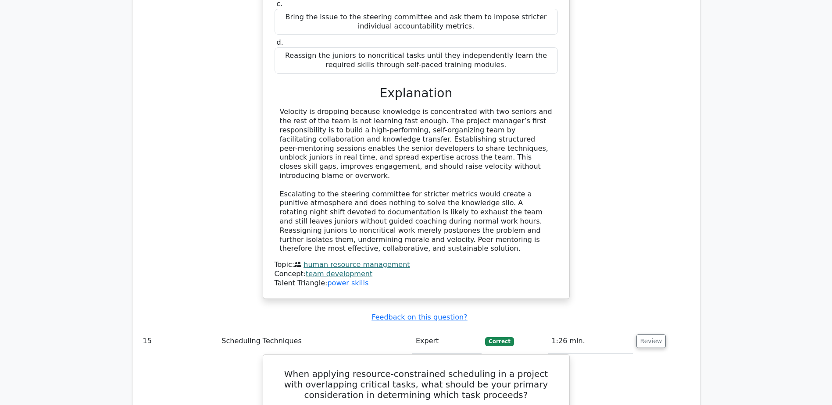
scroll to position [7585, 0]
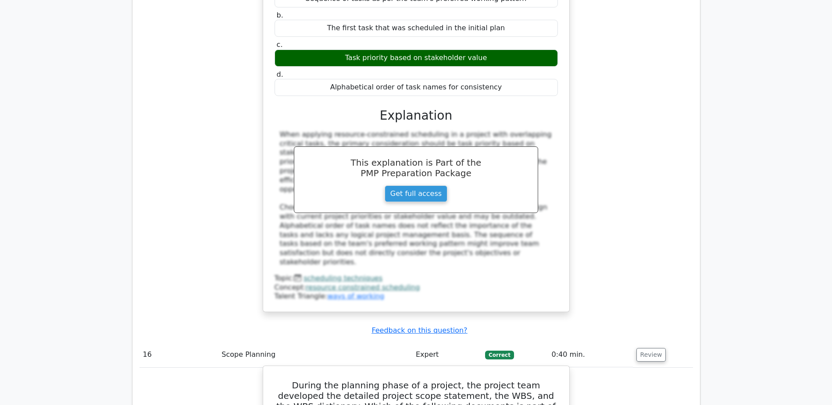
scroll to position [7892, 0]
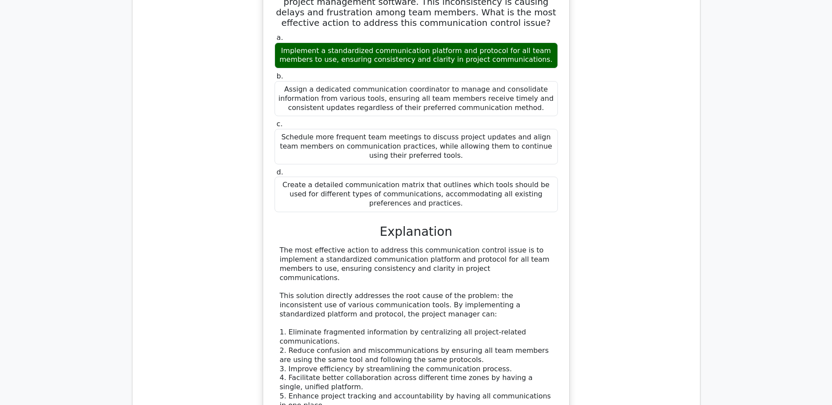
scroll to position [8769, 0]
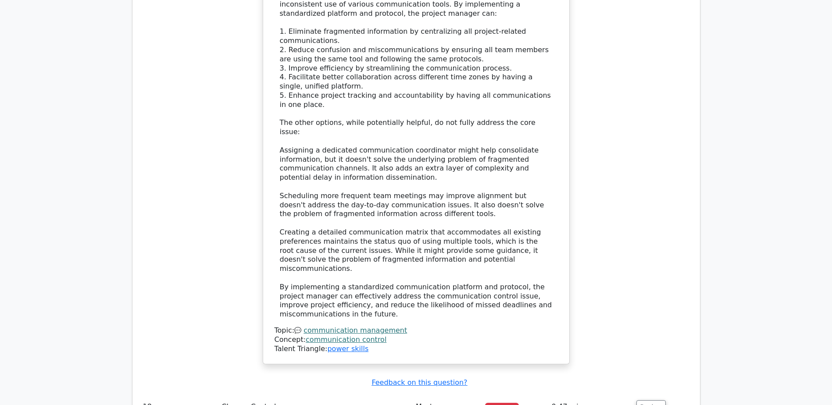
scroll to position [9120, 0]
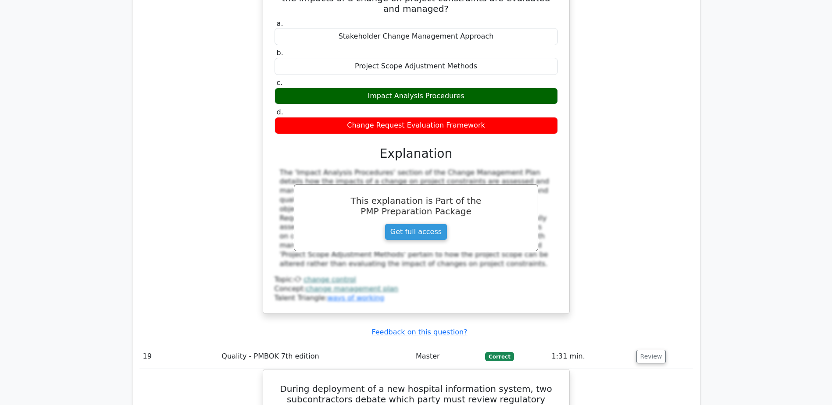
scroll to position [9646, 0]
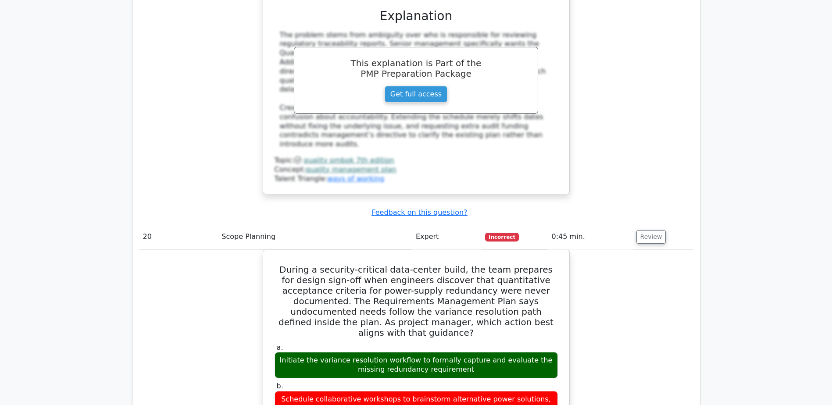
scroll to position [10128, 0]
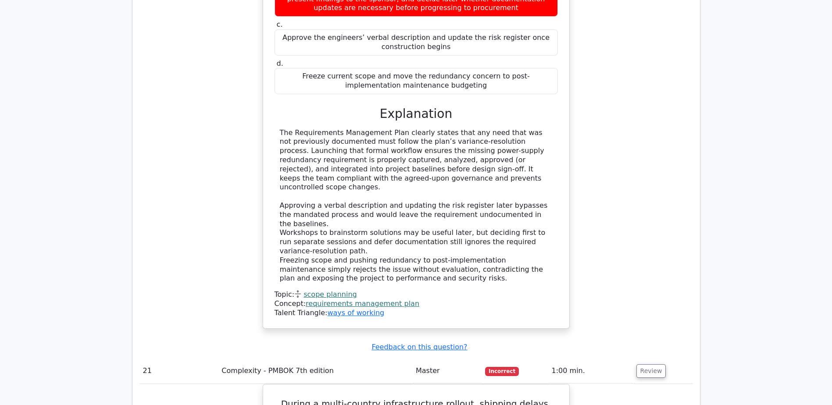
scroll to position [10698, 0]
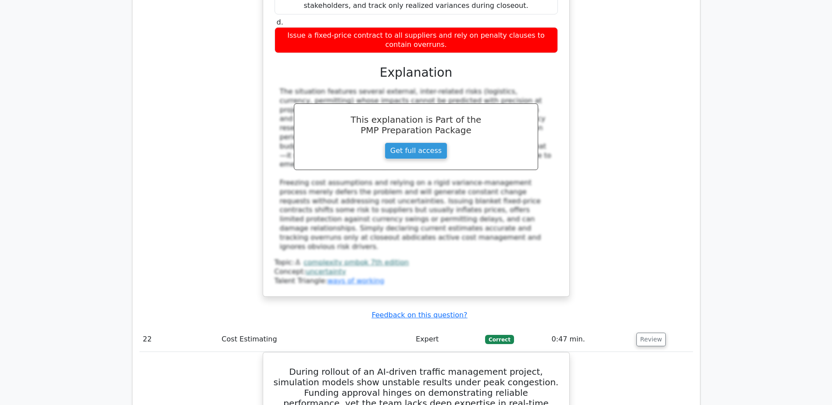
scroll to position [11093, 0]
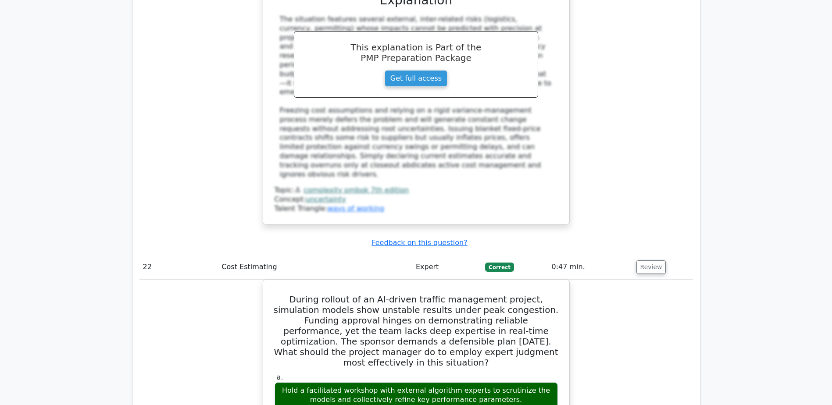
scroll to position [11181, 0]
